Goal: Task Accomplishment & Management: Complete application form

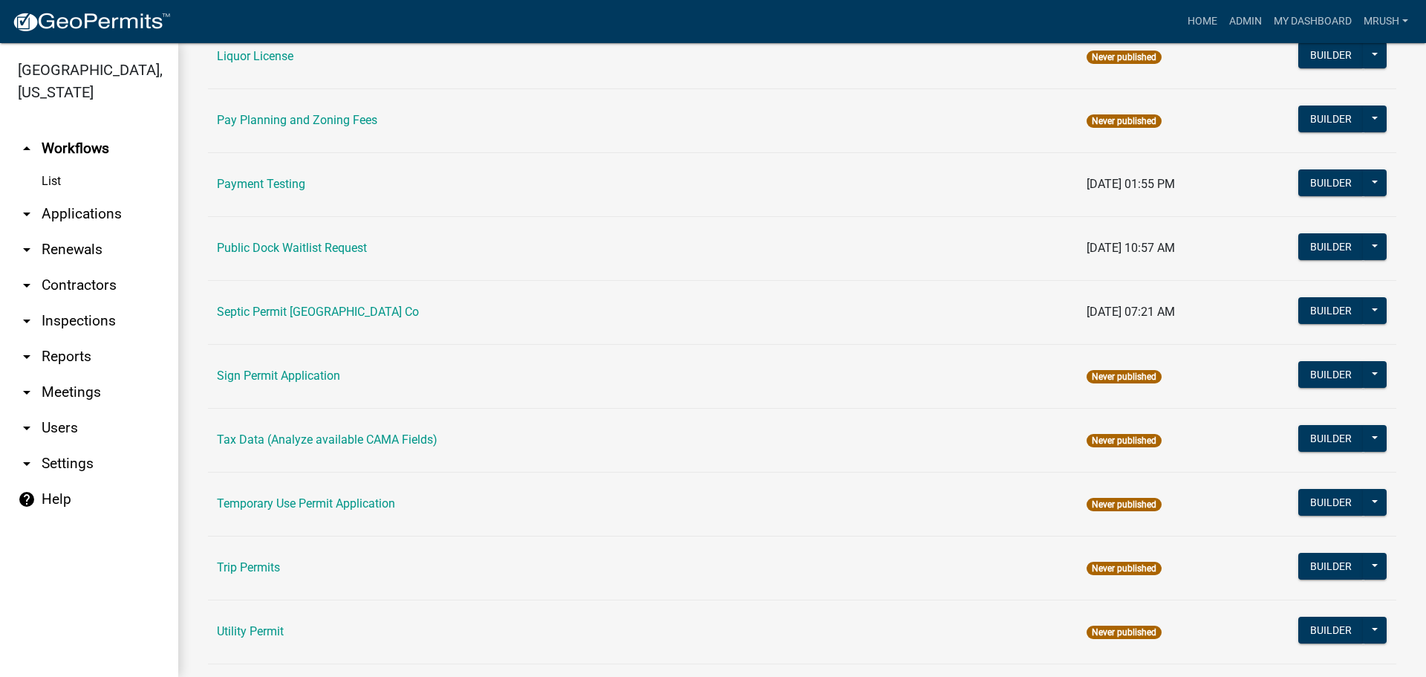
scroll to position [708, 0]
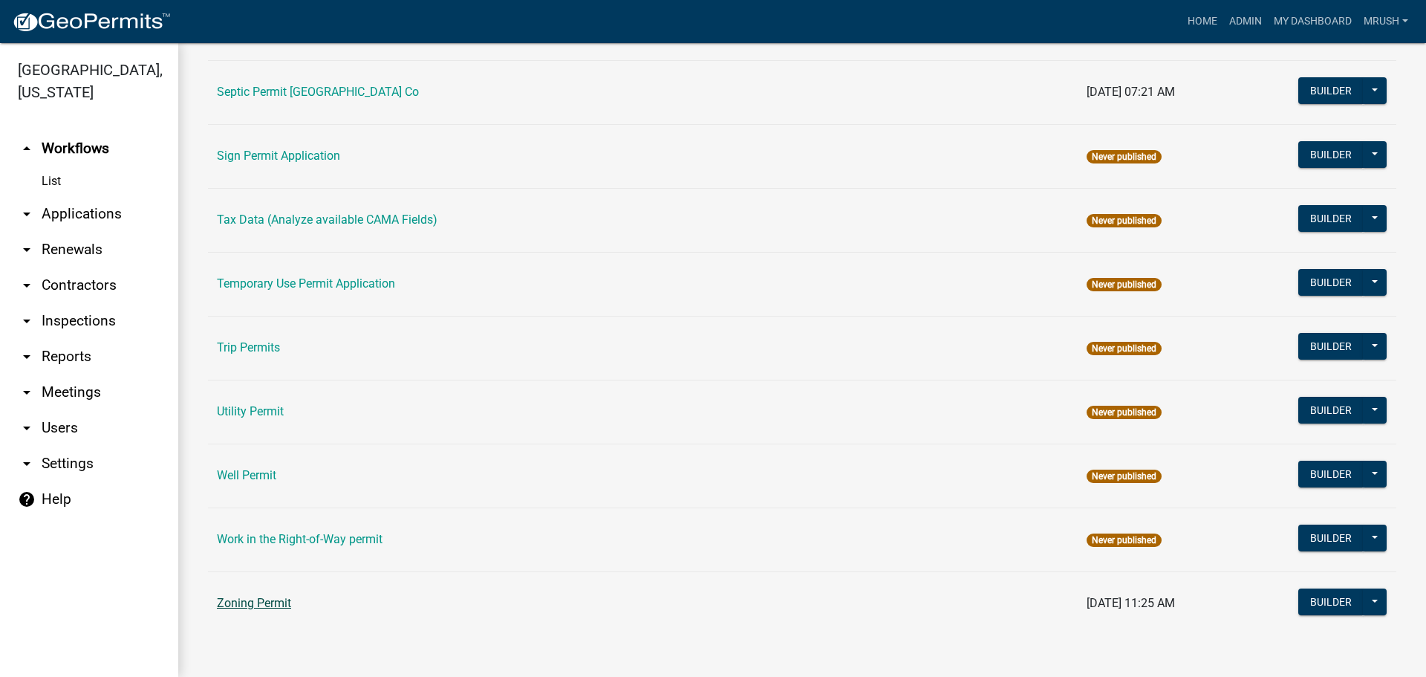
click at [243, 604] on link "Zoning Permit" at bounding box center [254, 603] width 74 height 14
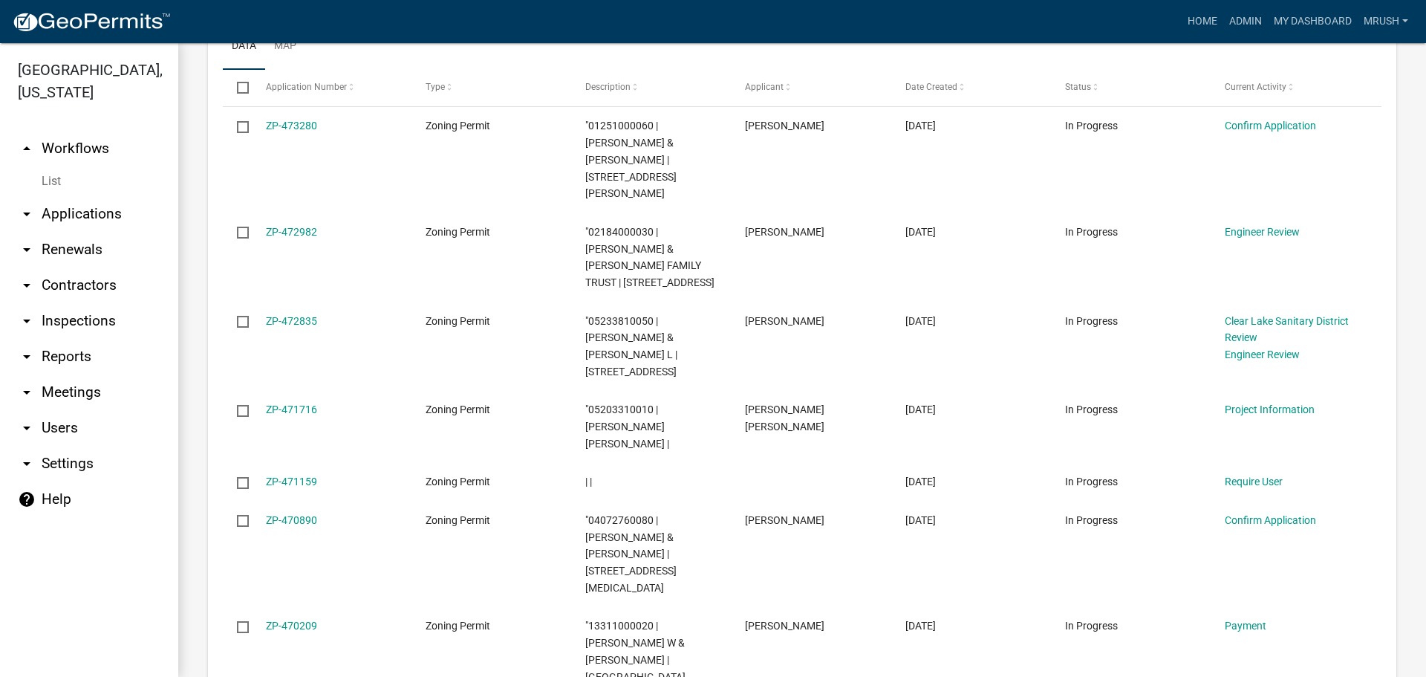
scroll to position [1718, 0]
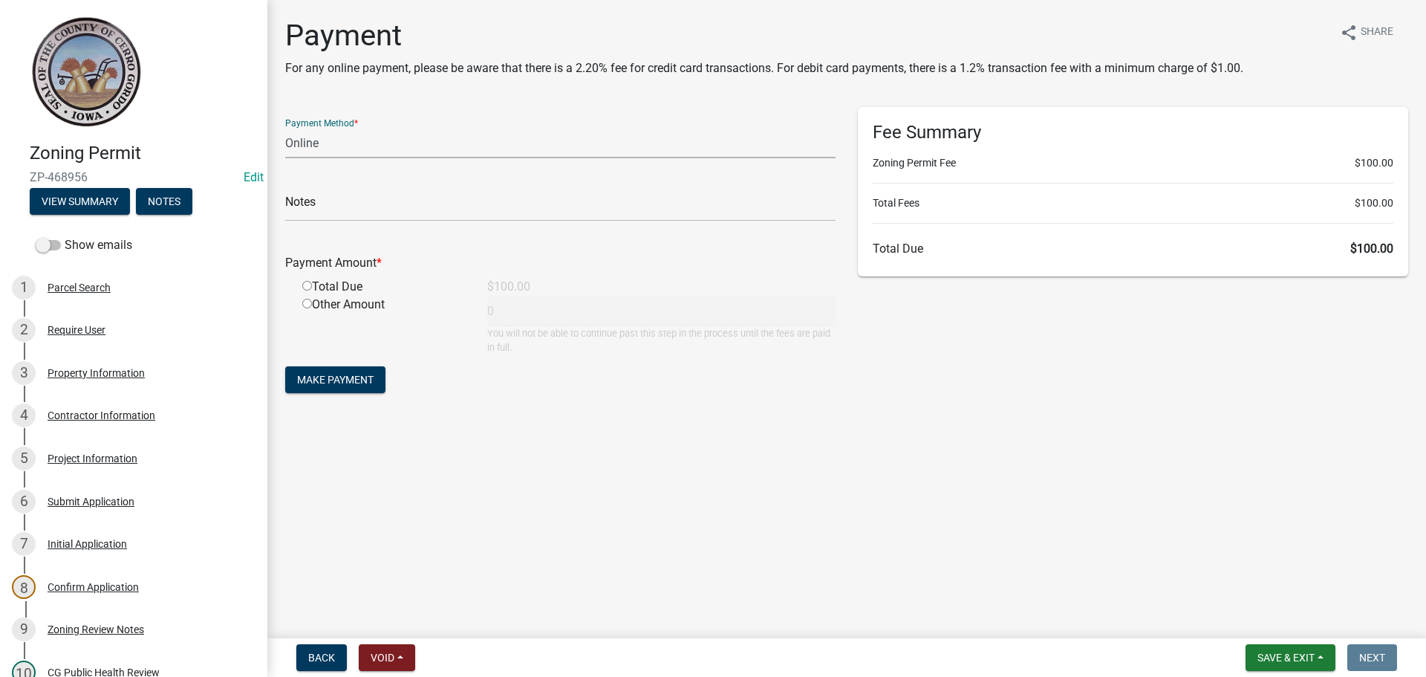
click at [308, 146] on select "Credit Card POS Check Cash Online" at bounding box center [560, 143] width 550 height 30
select select "2: 1"
click at [285, 128] on select "Credit Card POS Check Cash Online" at bounding box center [560, 143] width 550 height 30
click at [308, 284] on input "radio" at bounding box center [307, 286] width 10 height 10
radio input "true"
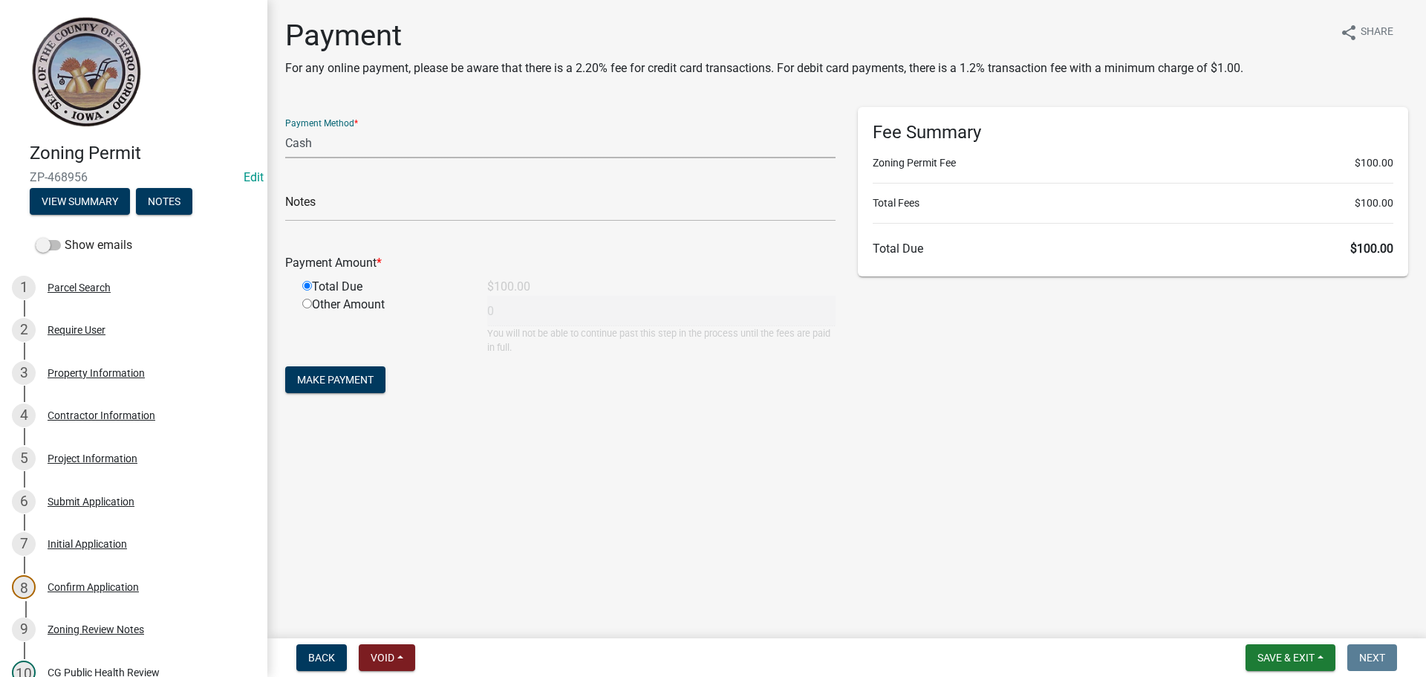
type input "100"
click at [328, 377] on span "Make Payment" at bounding box center [335, 380] width 76 height 12
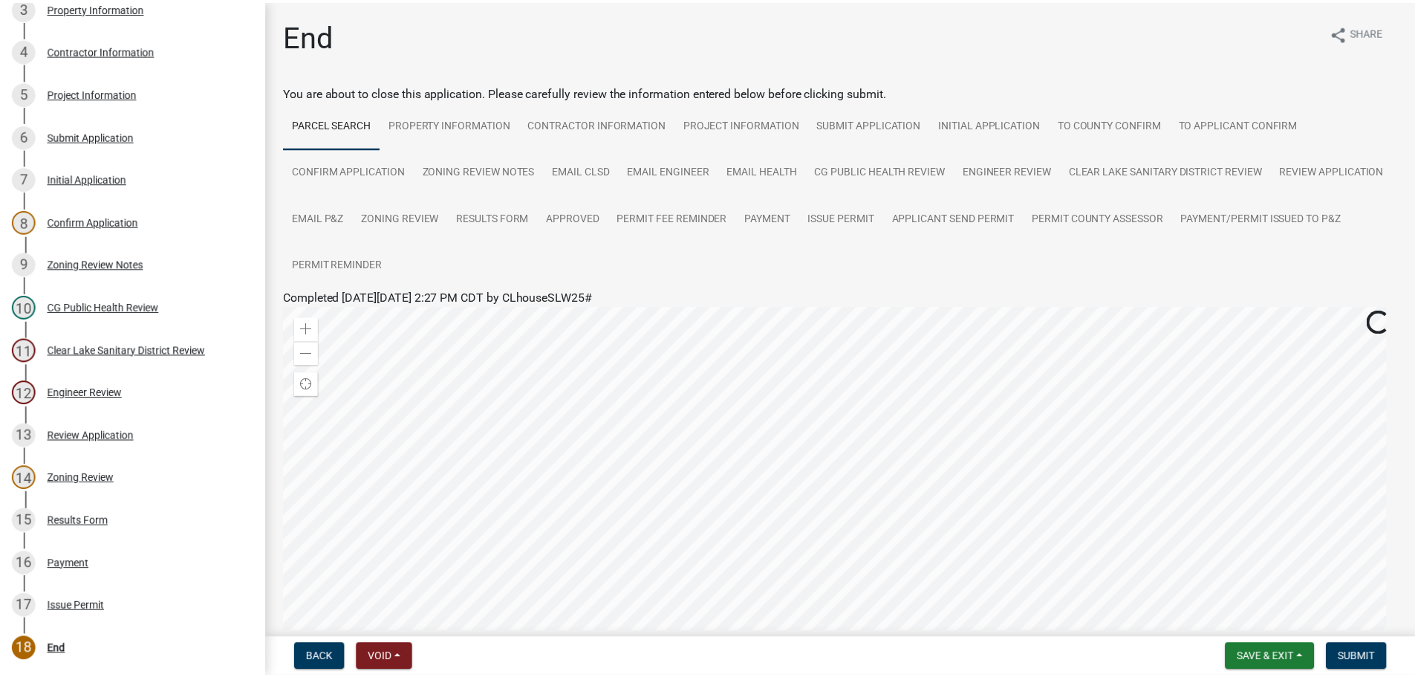
scroll to position [497, 0]
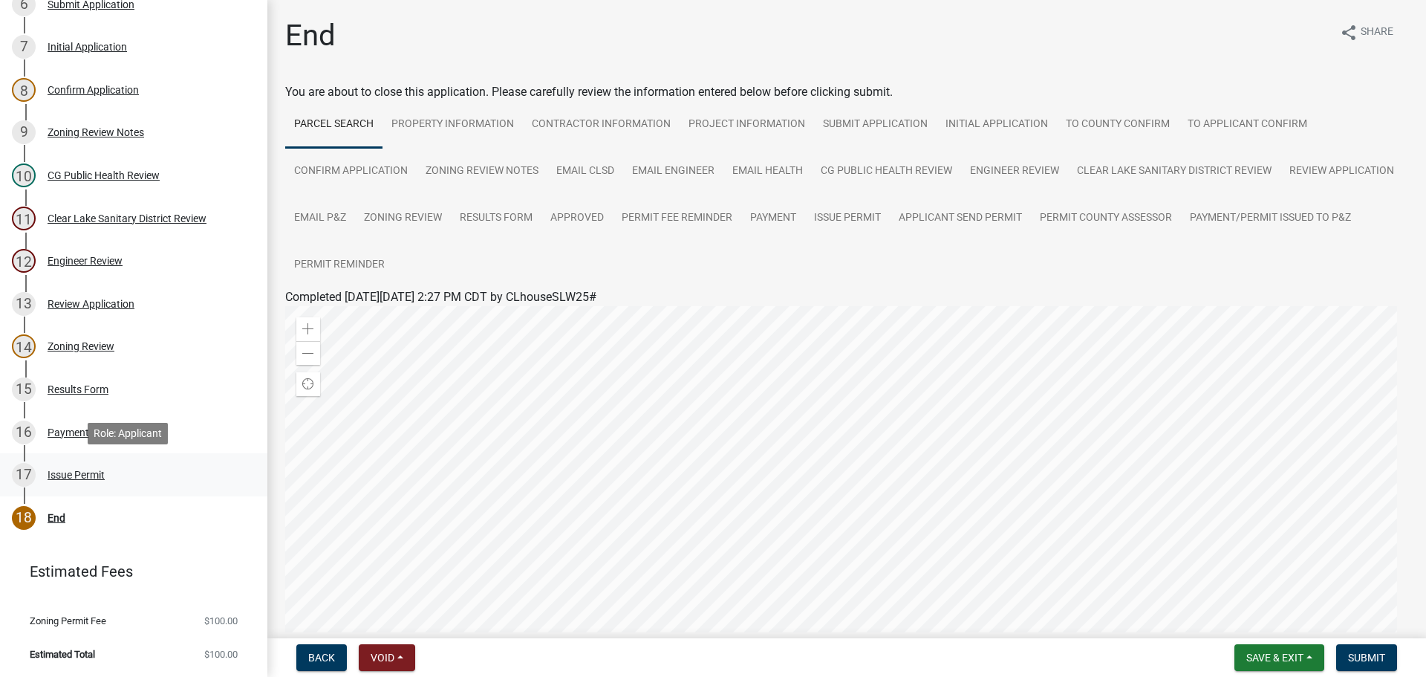
click at [83, 474] on div "Issue Permit" at bounding box center [76, 474] width 57 height 10
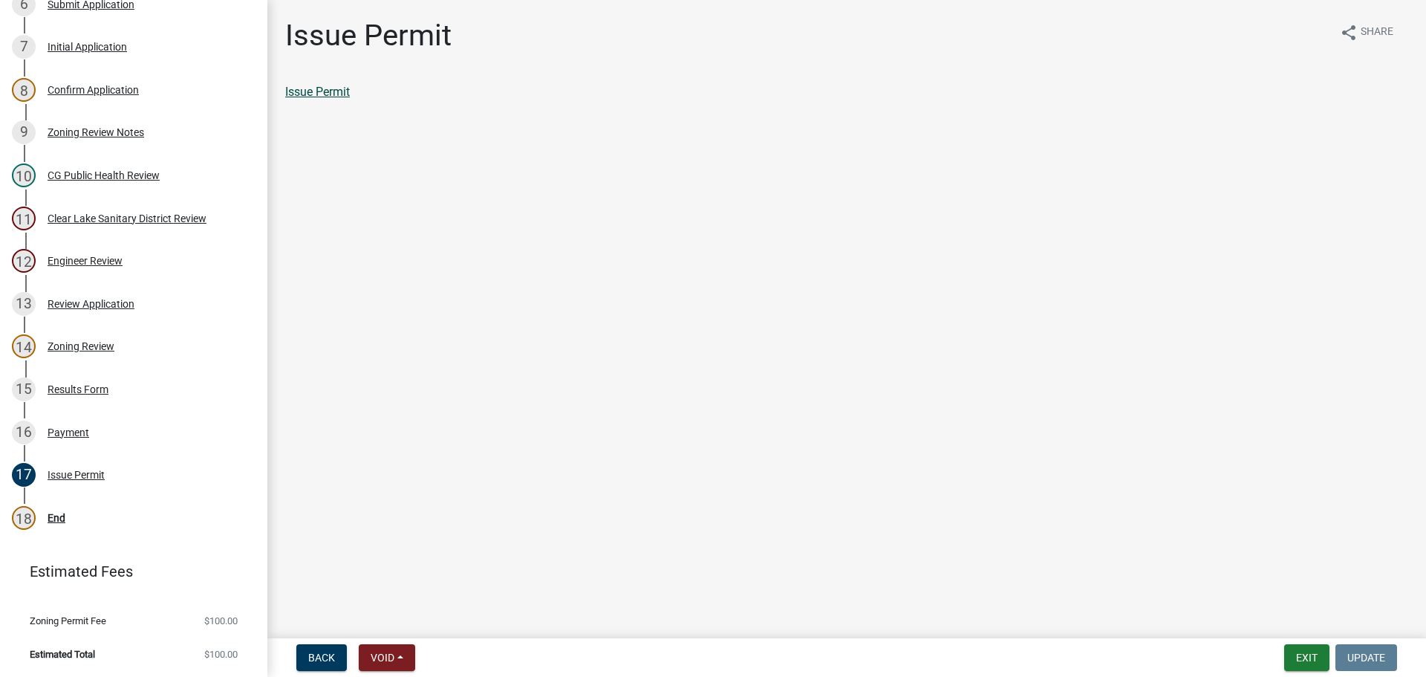
click at [340, 89] on link "Issue Permit" at bounding box center [317, 92] width 65 height 14
click at [56, 518] on div "End" at bounding box center [57, 517] width 18 height 10
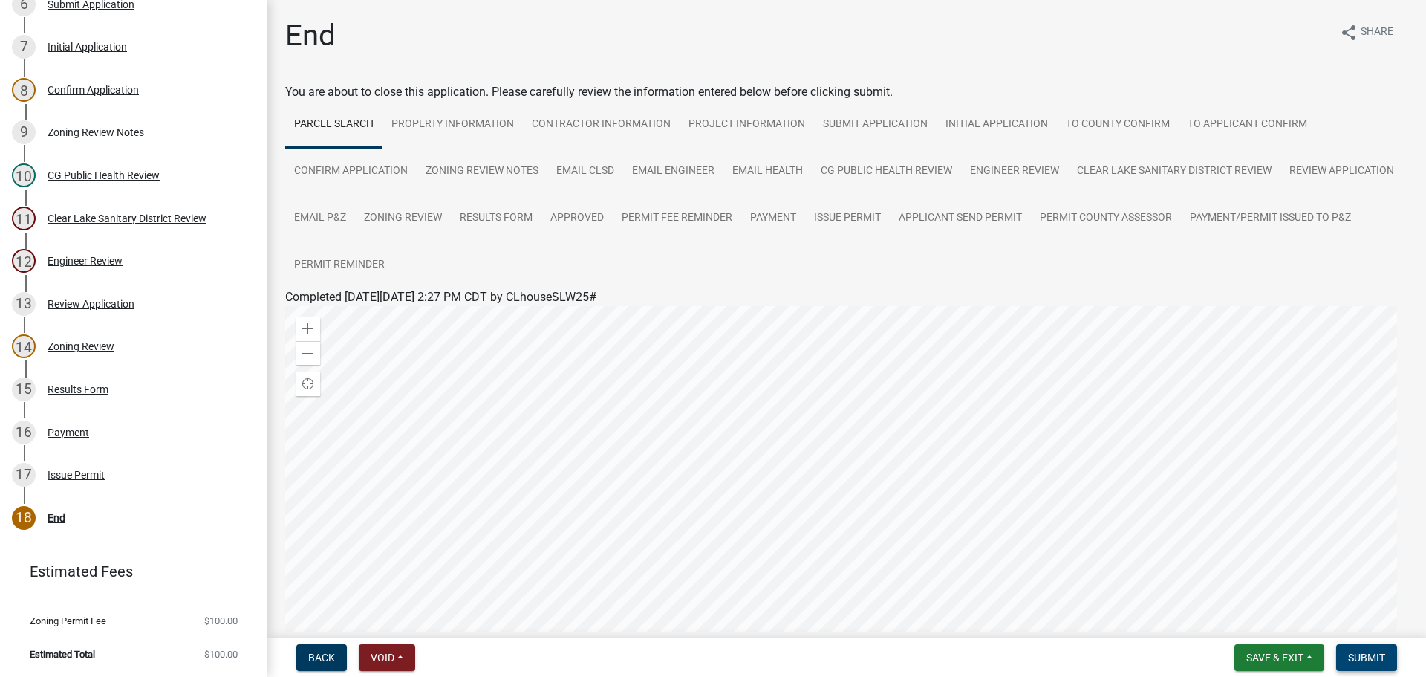
click at [1362, 655] on span "Submit" at bounding box center [1366, 657] width 37 height 12
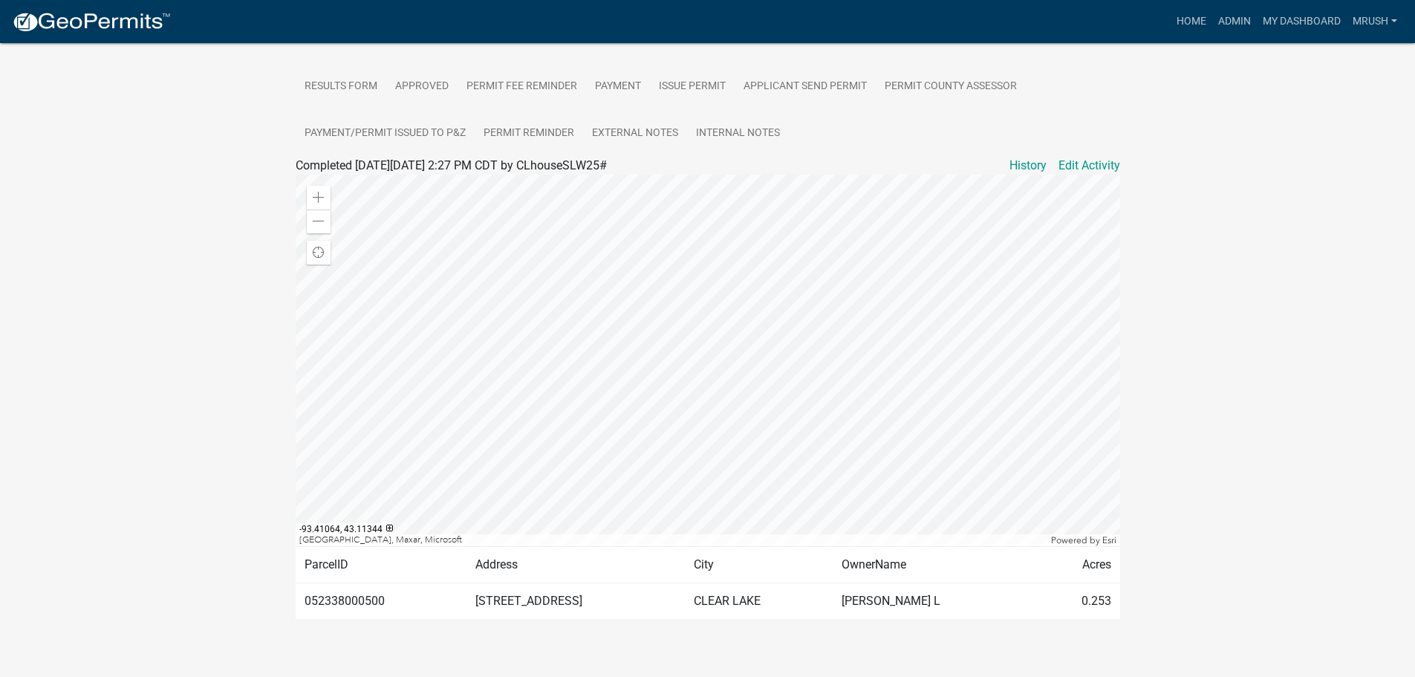
scroll to position [418, 0]
